Goal: Task Accomplishment & Management: Use online tool/utility

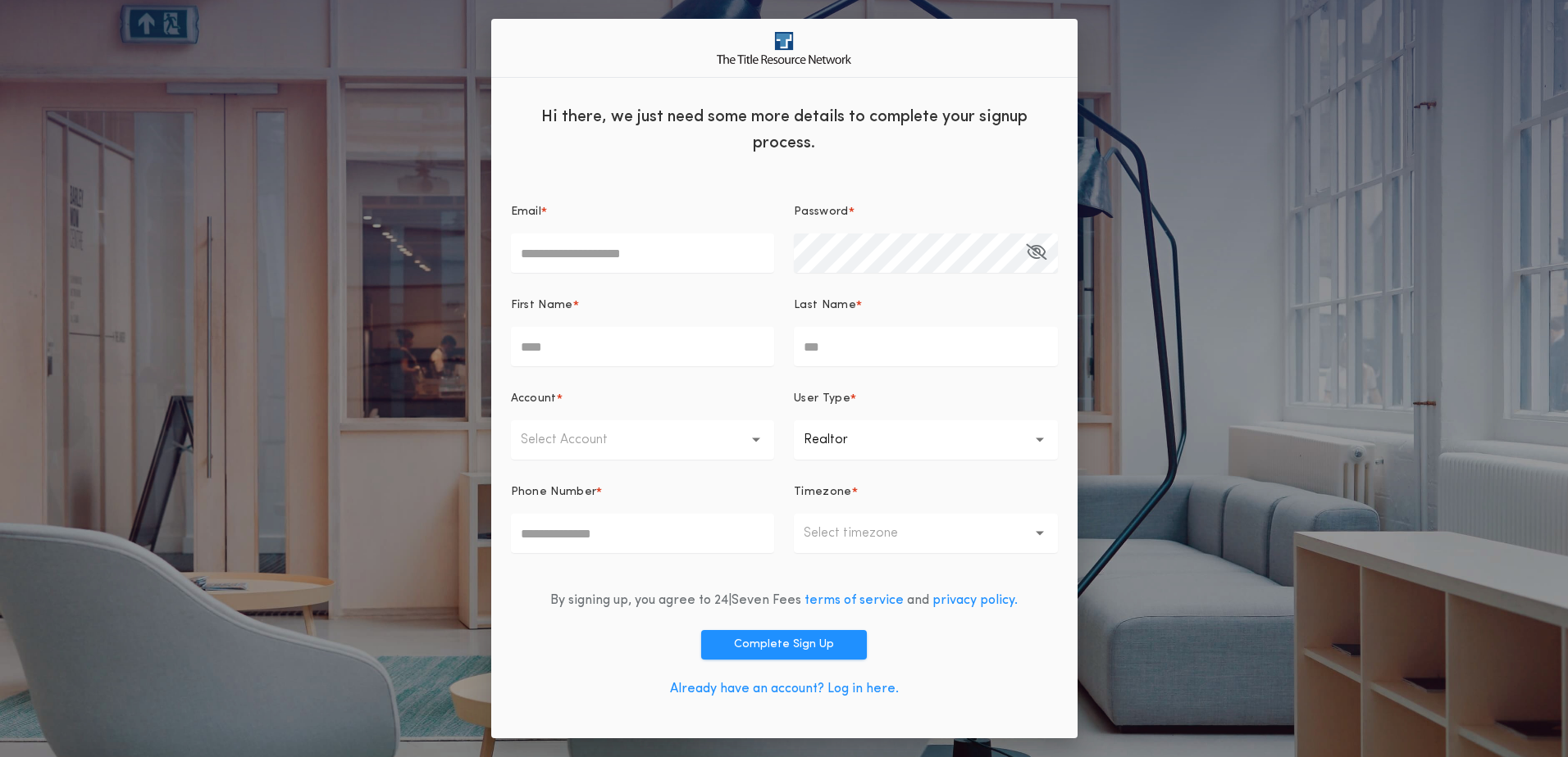
click at [771, 693] on link "Already have an account? Log in here." at bounding box center [784, 689] width 229 height 13
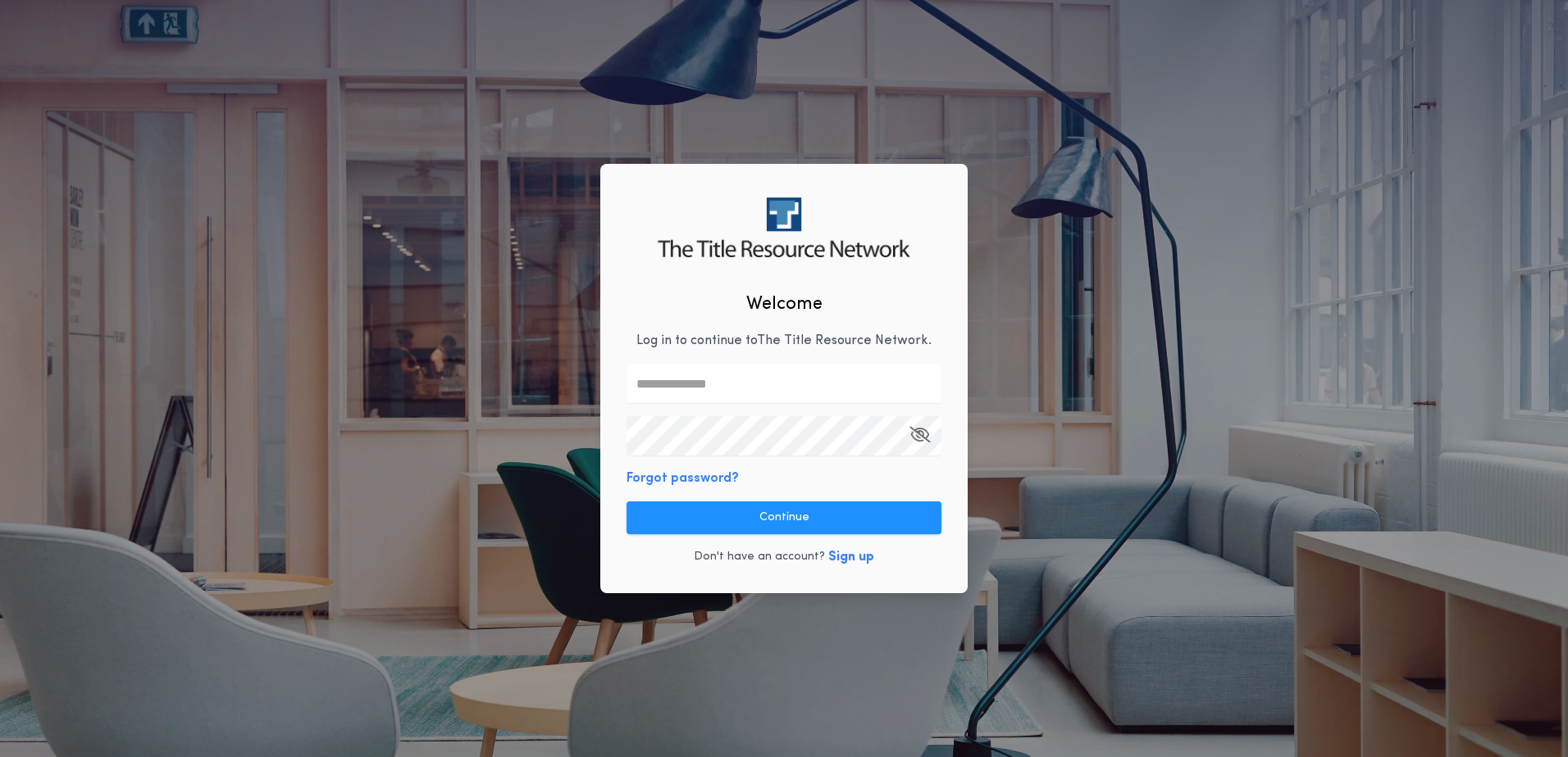
click at [722, 389] on input "text" at bounding box center [784, 383] width 315 height 39
type input "**********"
click at [922, 434] on icon "button" at bounding box center [919, 434] width 20 height 1
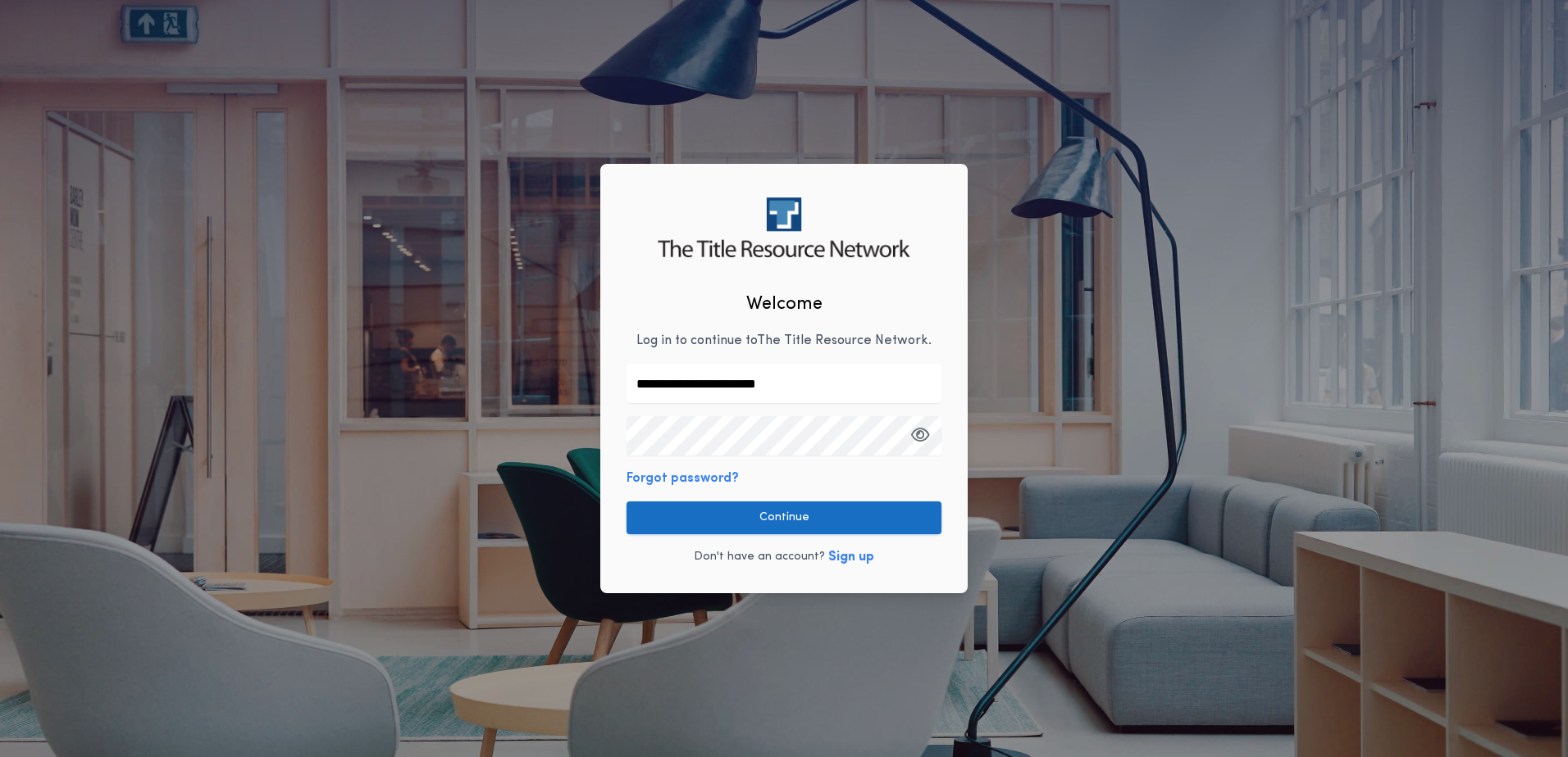
click at [852, 517] on button "Continue" at bounding box center [784, 518] width 315 height 33
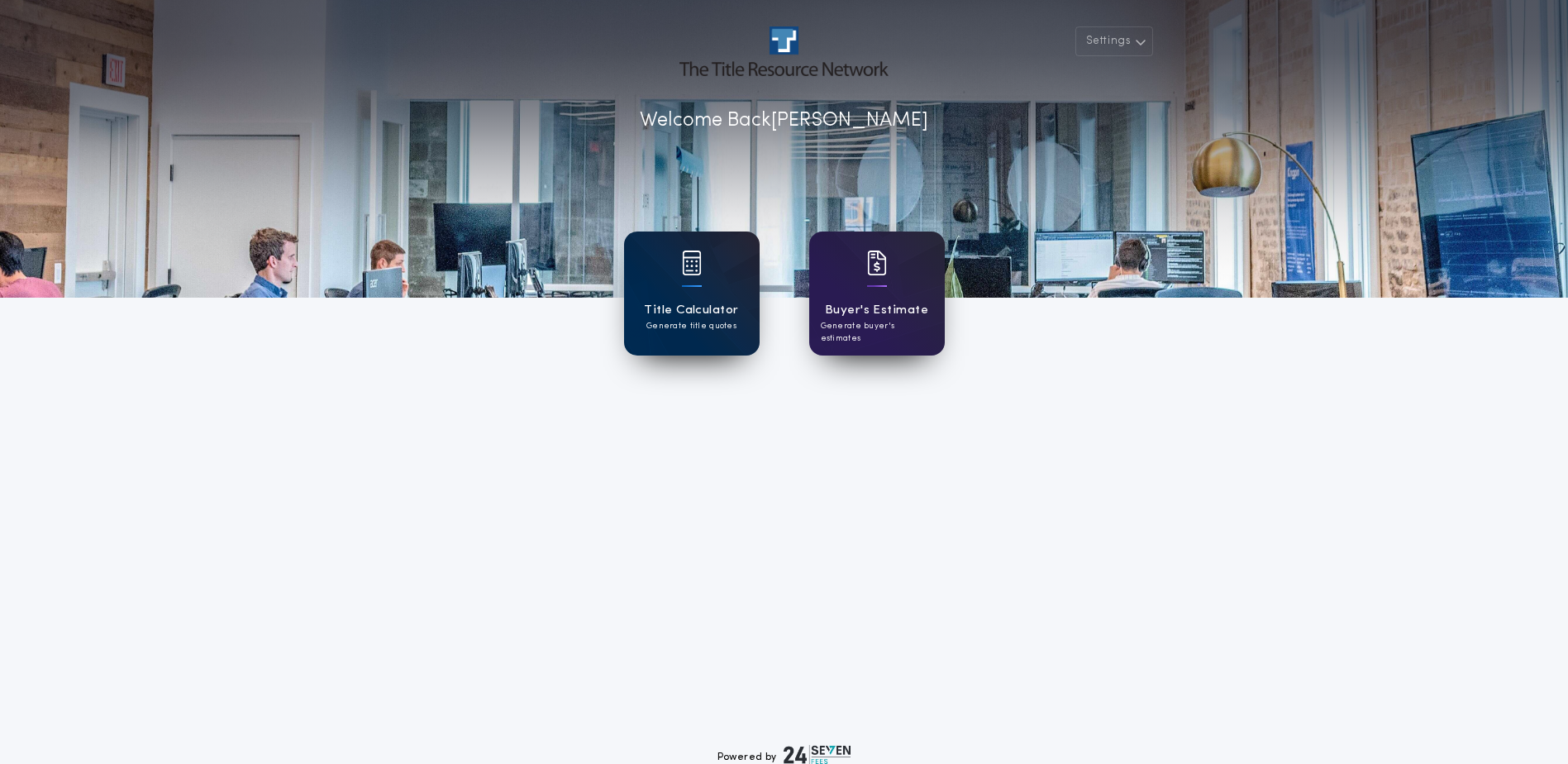
click at [698, 302] on h1 "Title Calculator" at bounding box center [691, 310] width 94 height 19
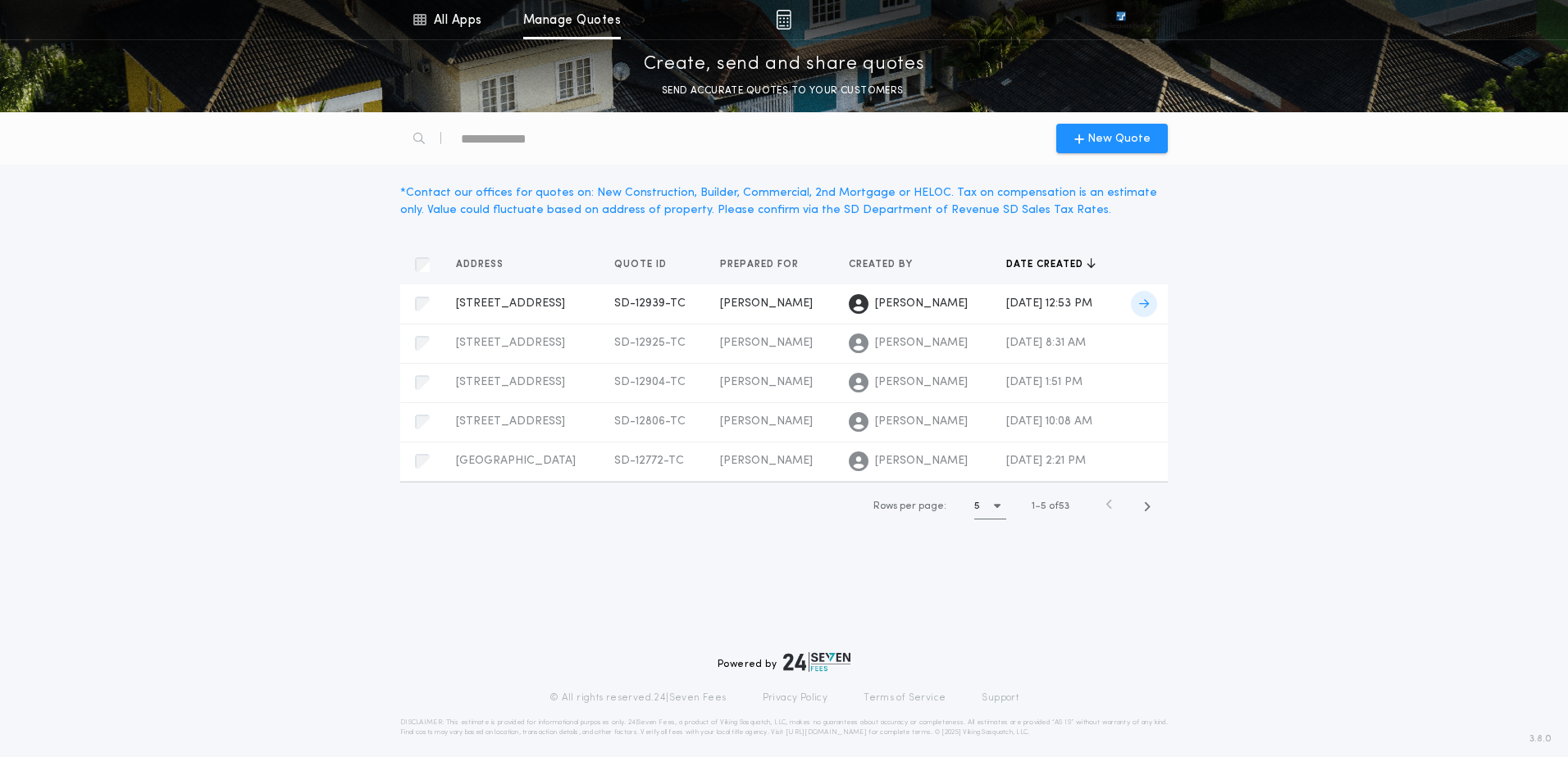
click at [1147, 301] on icon at bounding box center [1144, 304] width 10 height 12
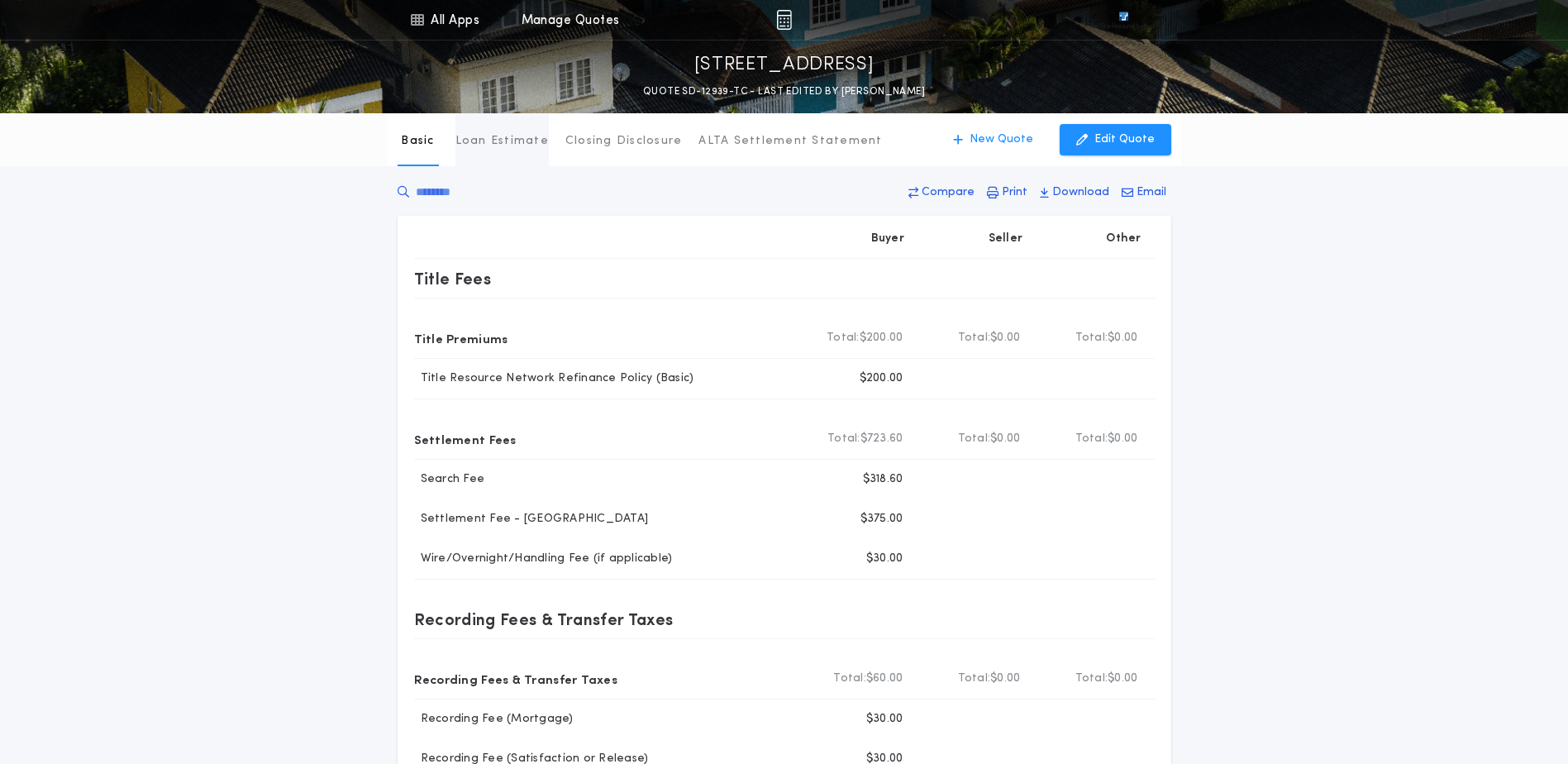
click at [505, 144] on p "Loan Estimate" at bounding box center [502, 141] width 93 height 17
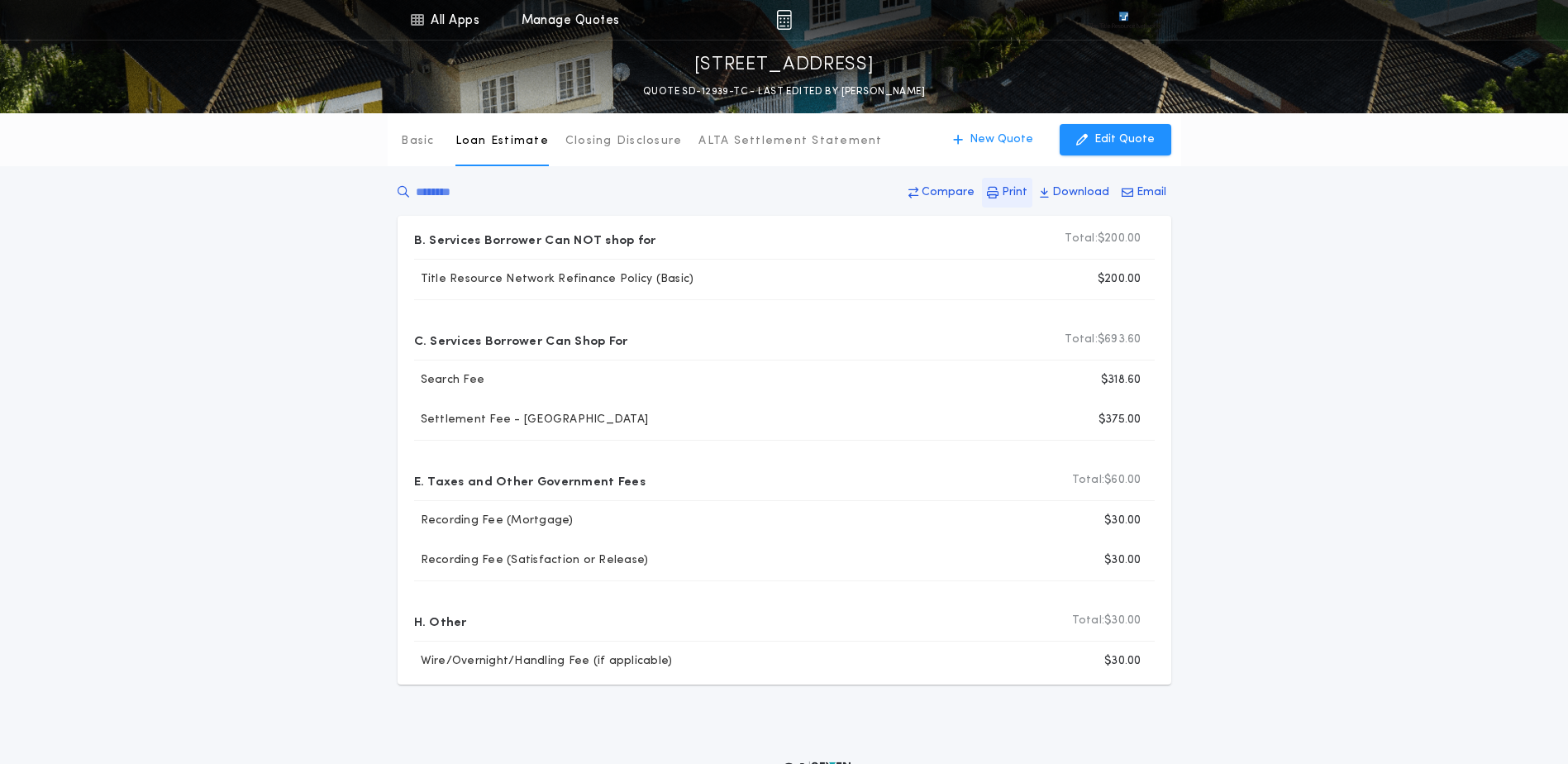
click at [1006, 189] on p "Print" at bounding box center [1015, 193] width 26 height 17
click at [1120, 141] on p "Edit Quote" at bounding box center [1124, 140] width 60 height 17
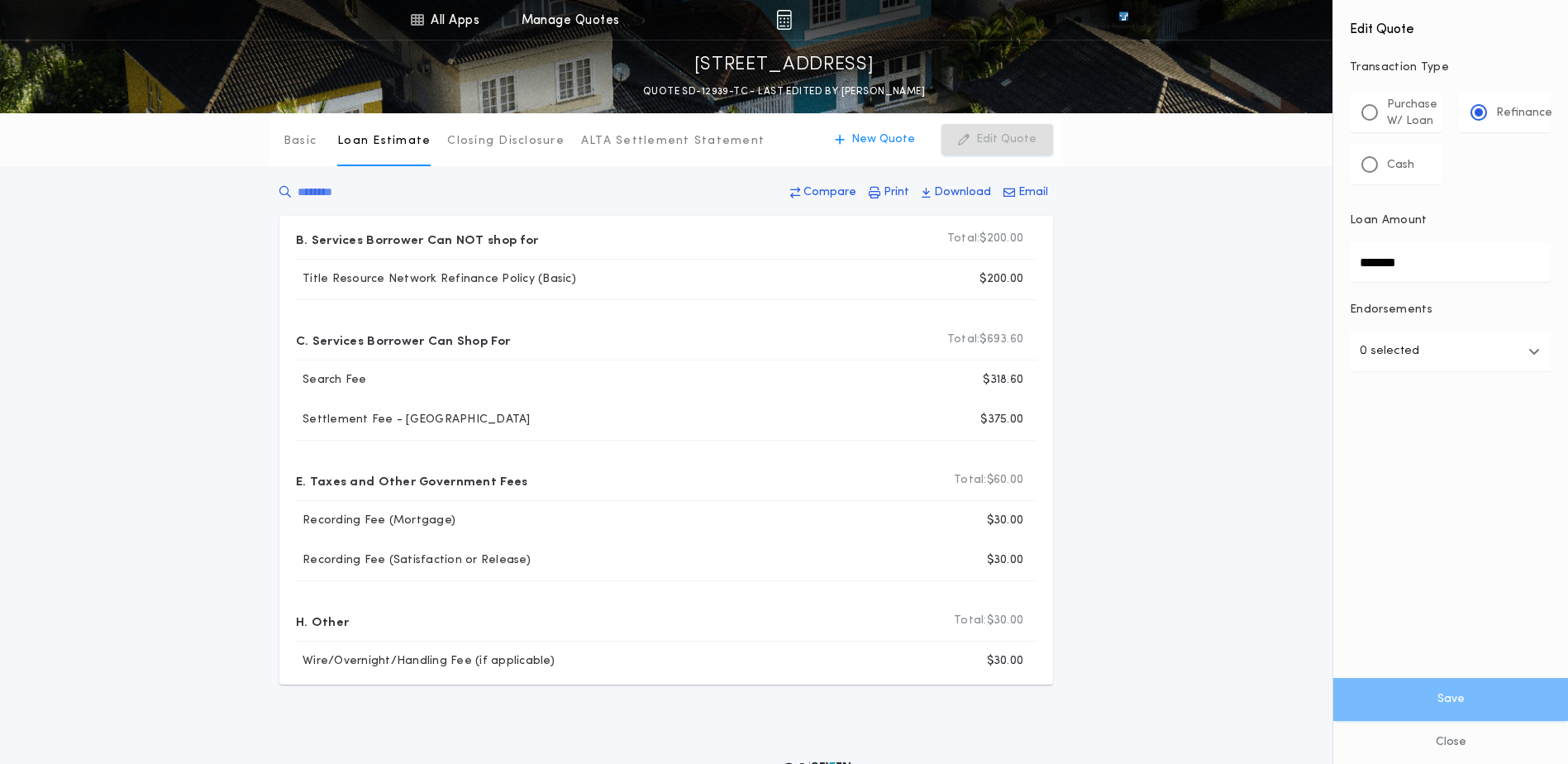
click at [1098, 423] on div "Basic Loan Estimate Closing Disclosure ALTA Settlement Statement Loan Estimate …" at bounding box center [784, 399] width 1568 height 571
click at [894, 137] on p "New Quote" at bounding box center [883, 140] width 64 height 17
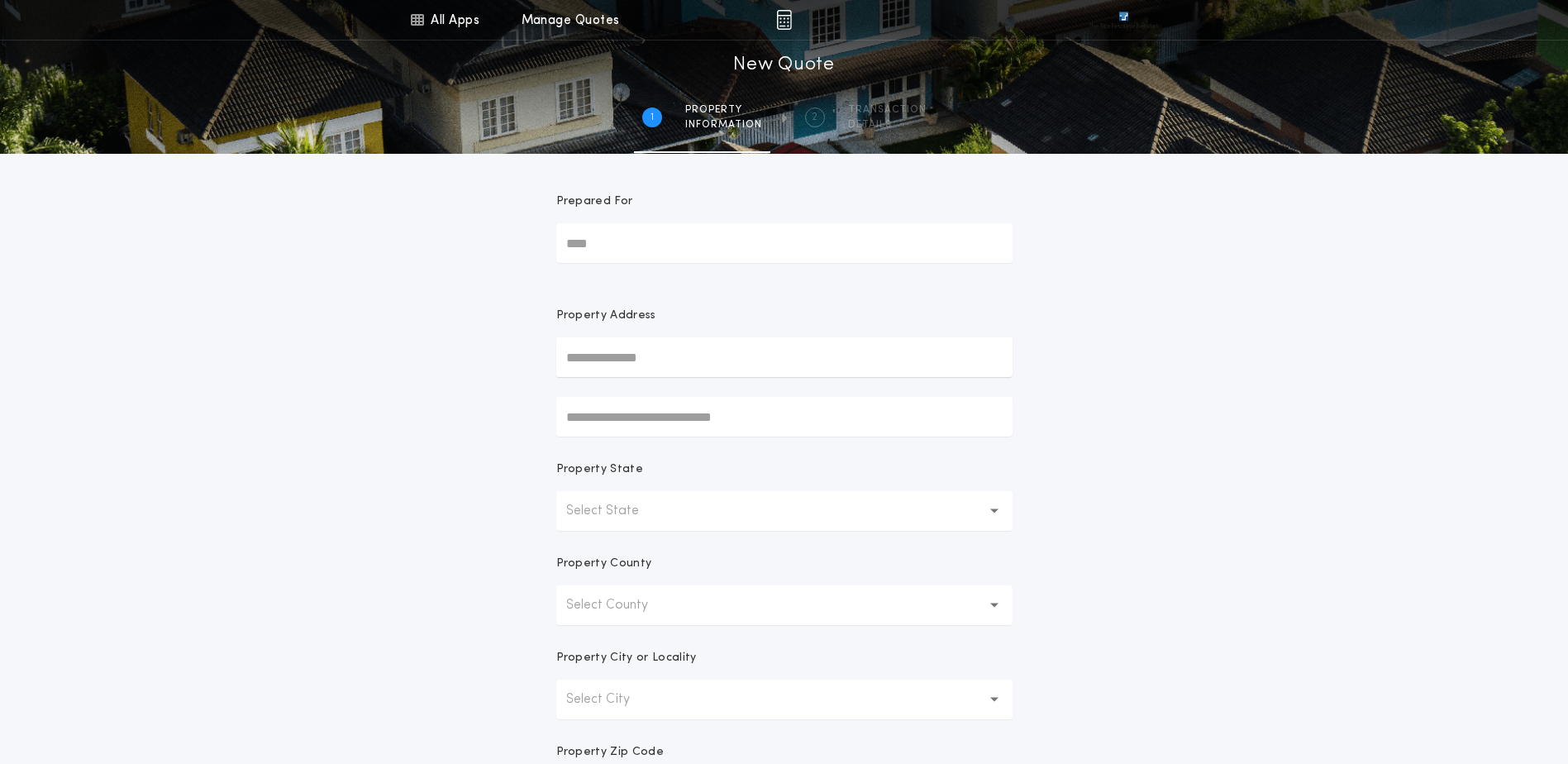
drag, startPoint x: 624, startPoint y: 252, endPoint x: 707, endPoint y: 268, distance: 84.5
click at [626, 252] on input "Prepared For" at bounding box center [784, 243] width 457 height 40
type input "*"
type input "**********"
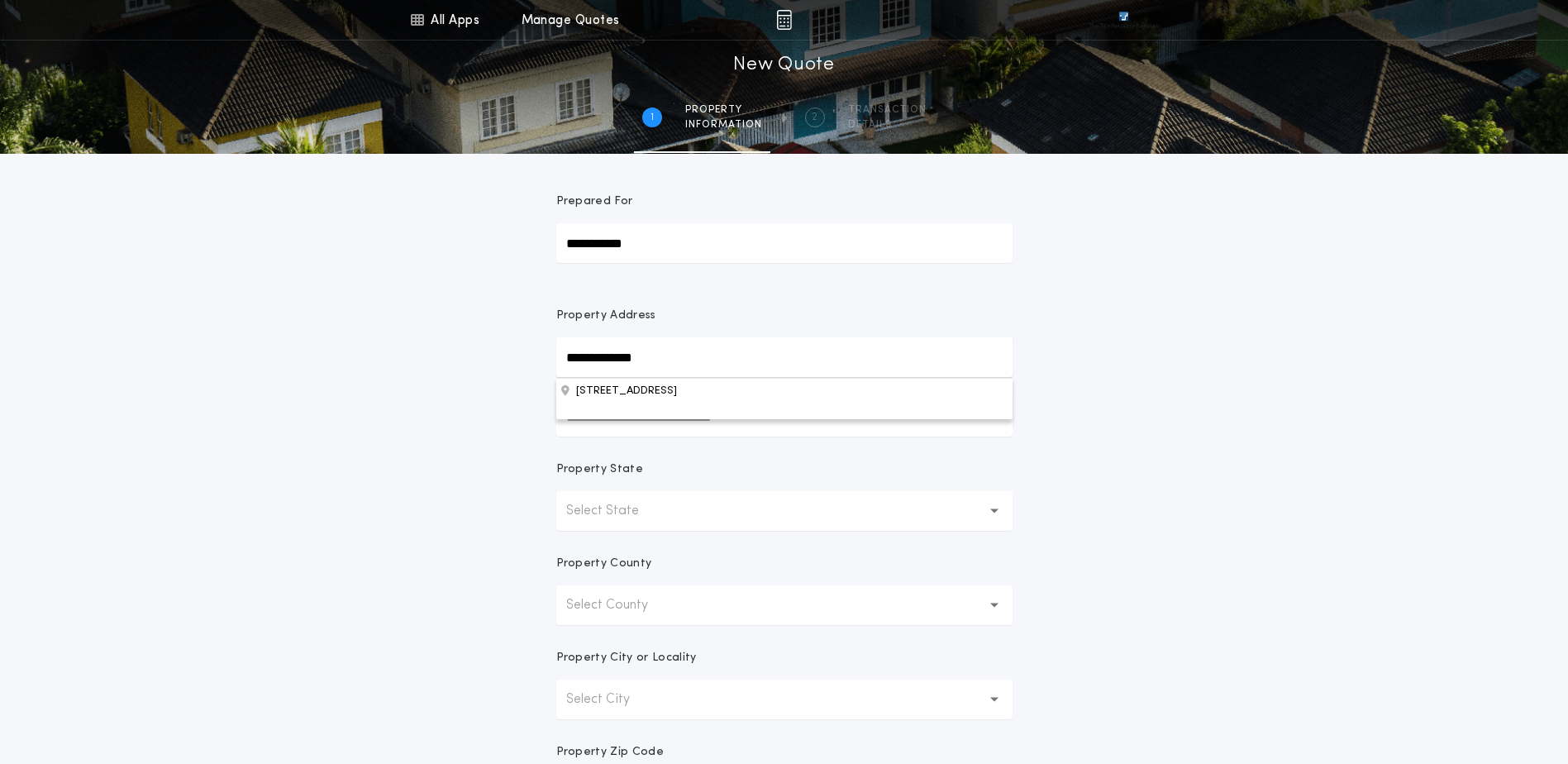
type input "**********"
click at [666, 392] on button "829 19th St S, Brookings, SD, 57006, USA" at bounding box center [784, 390] width 457 height 25
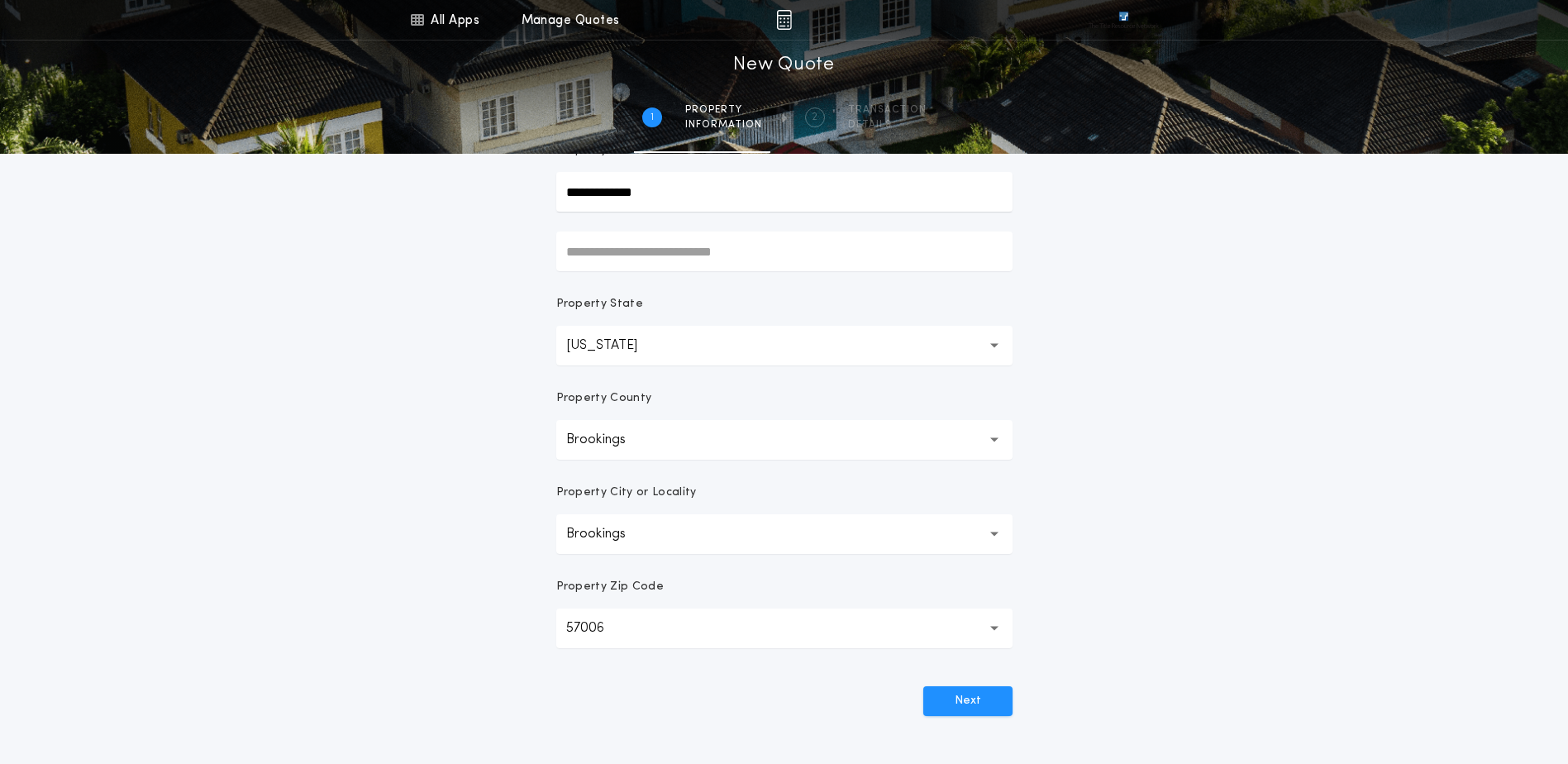
scroll to position [248, 0]
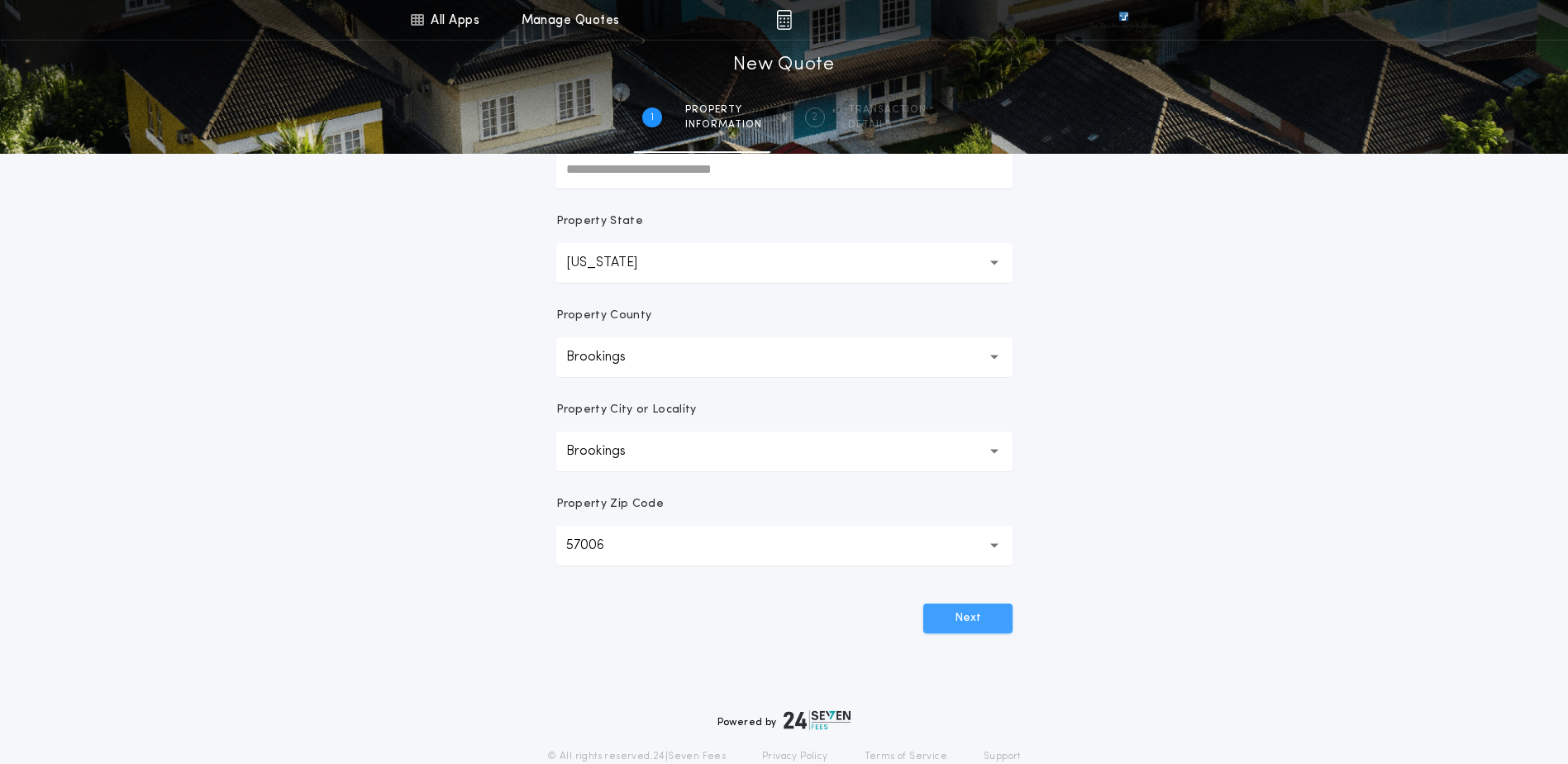
click at [974, 609] on button "Next" at bounding box center [968, 618] width 89 height 30
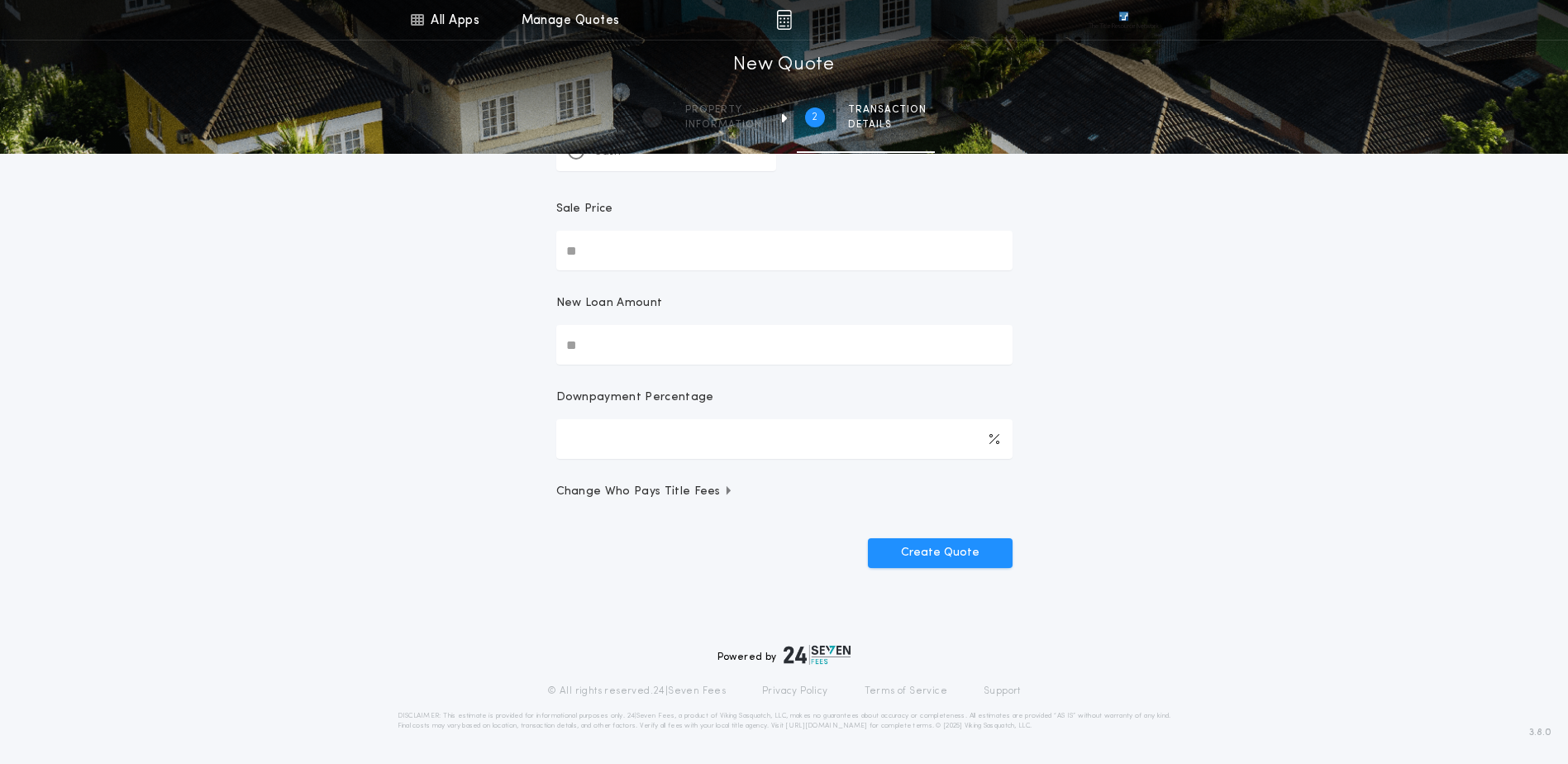
scroll to position [0, 0]
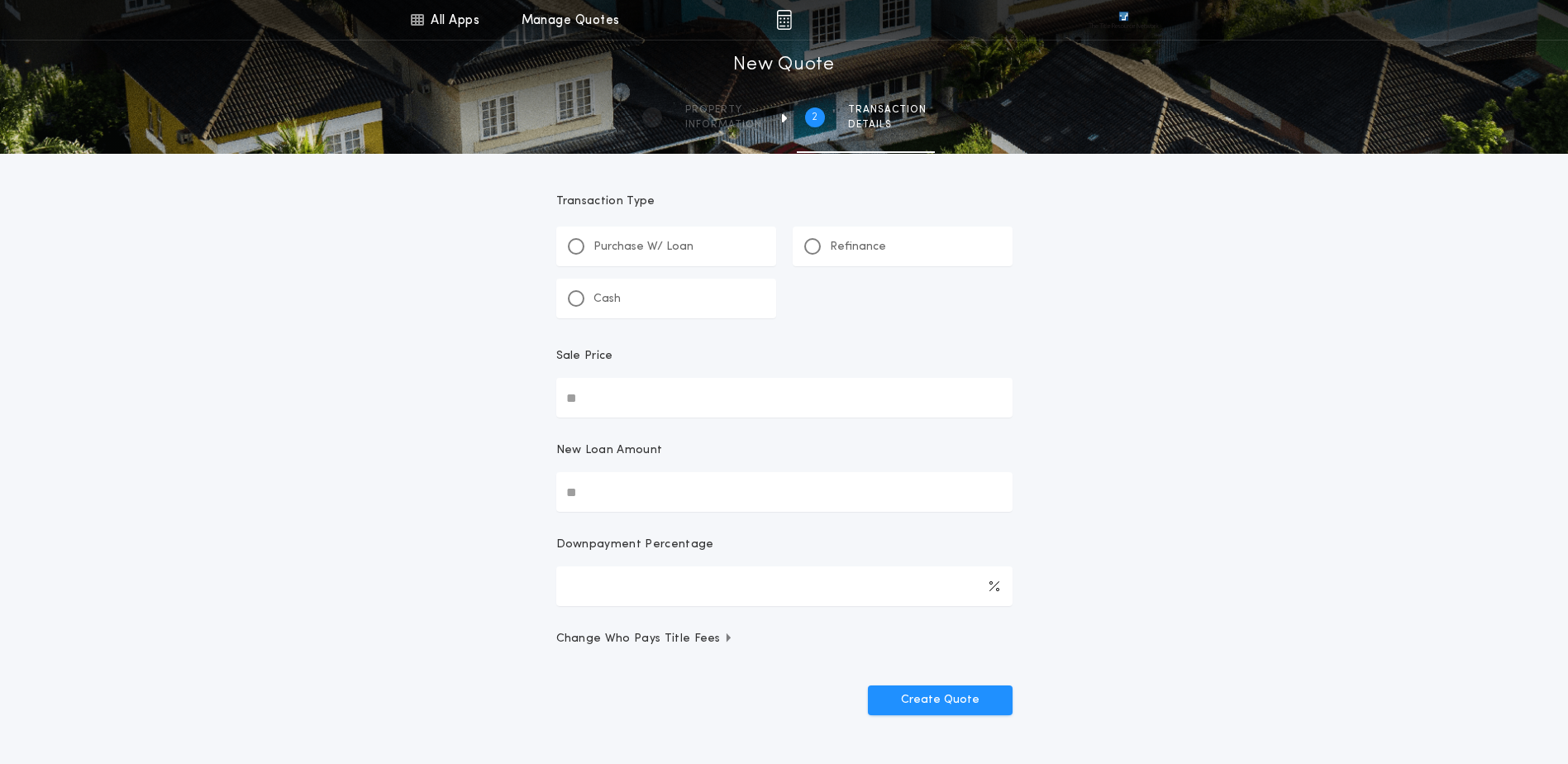
drag, startPoint x: 833, startPoint y: 241, endPoint x: 690, endPoint y: 331, distance: 169.0
click at [832, 242] on p "Refinance" at bounding box center [858, 247] width 56 height 17
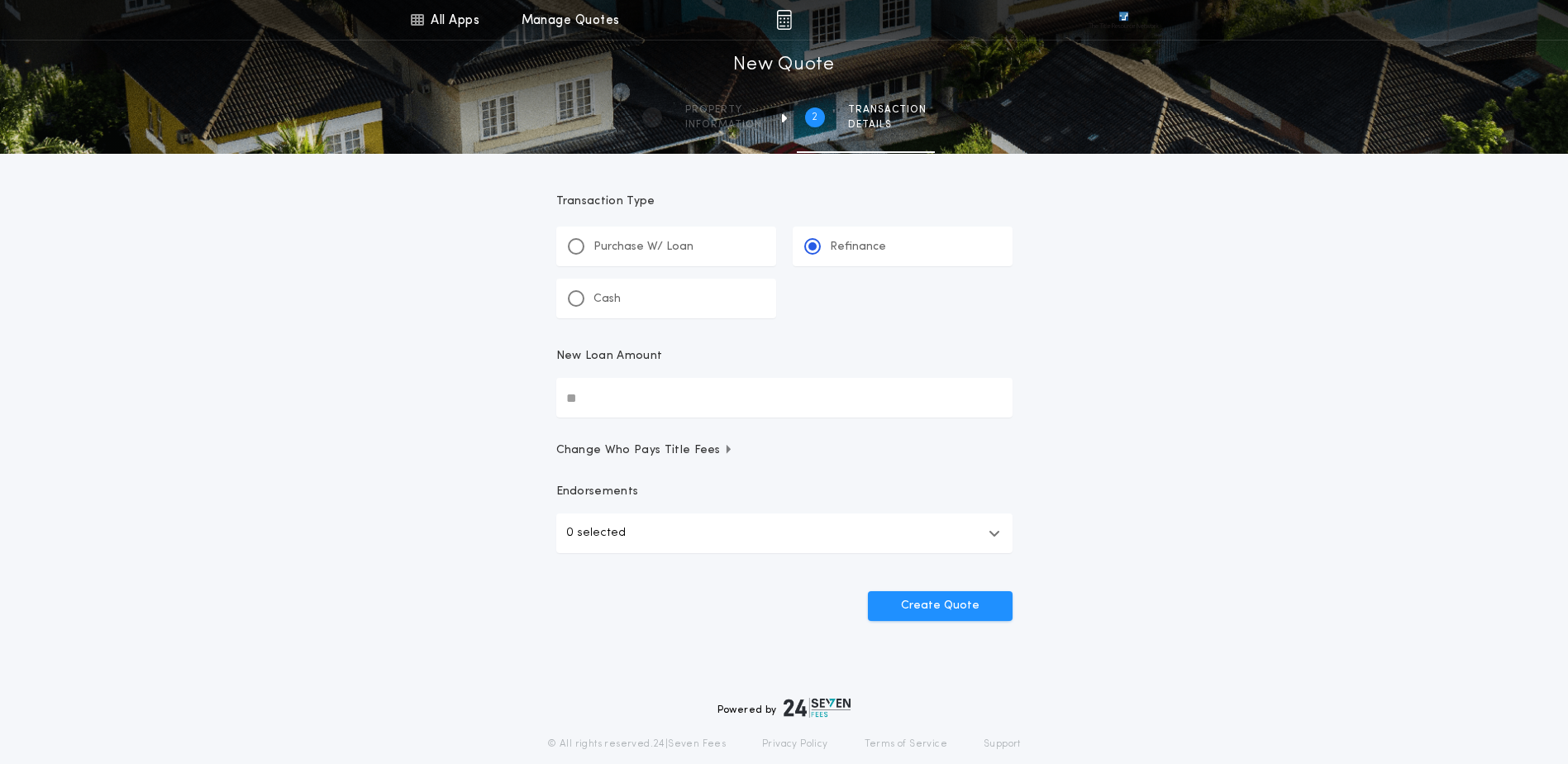
click at [640, 395] on input "New Loan Amount" at bounding box center [784, 398] width 457 height 40
type input "*******"
click at [948, 608] on button "Create Quote" at bounding box center [940, 606] width 145 height 30
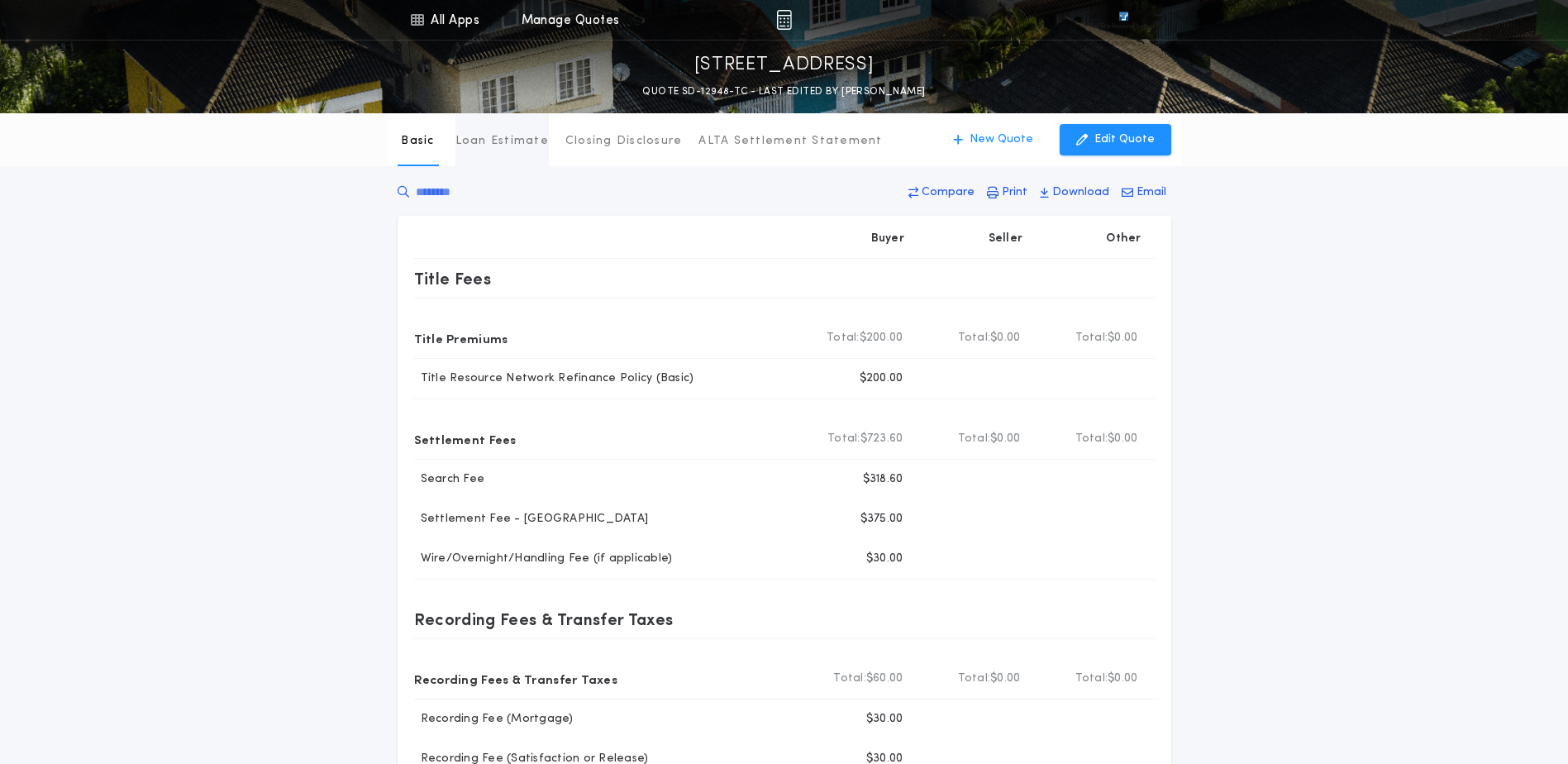
click at [501, 139] on p "Loan Estimate" at bounding box center [502, 141] width 93 height 17
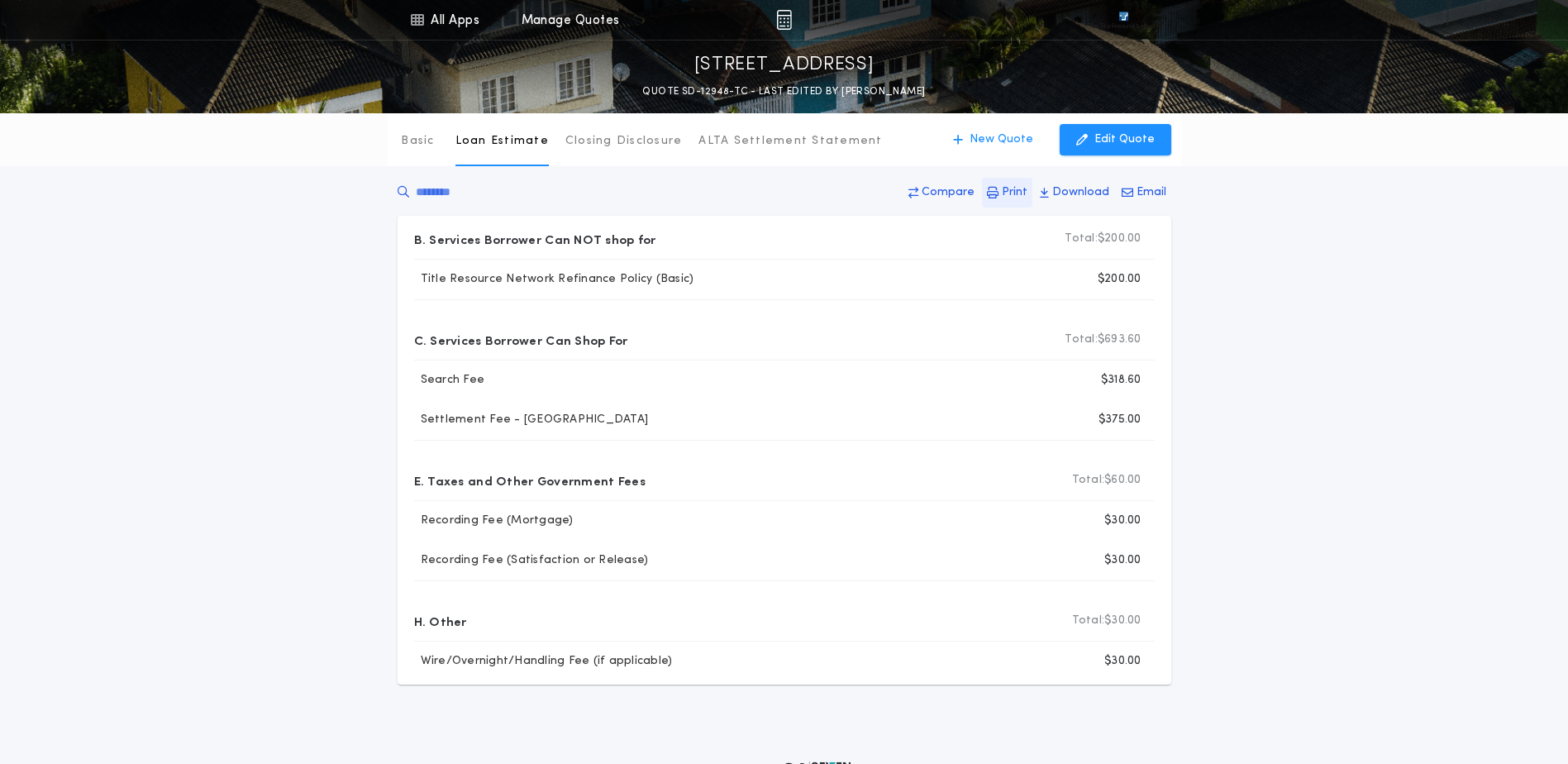
click at [1016, 190] on p "Print" at bounding box center [1015, 193] width 26 height 17
click at [1428, 204] on div "Basic Loan Estimate Closing Disclosure ALTA Settlement Statement Loan Estimate …" at bounding box center [784, 399] width 1568 height 571
click at [1111, 18] on img at bounding box center [1123, 20] width 69 height 17
click at [1123, 16] on img at bounding box center [1123, 20] width 69 height 17
click at [1300, 221] on div "Basic Loan Estimate Closing Disclosure ALTA Settlement Statement Loan Estimate …" at bounding box center [784, 399] width 1568 height 571
